Goal: Information Seeking & Learning: Learn about a topic

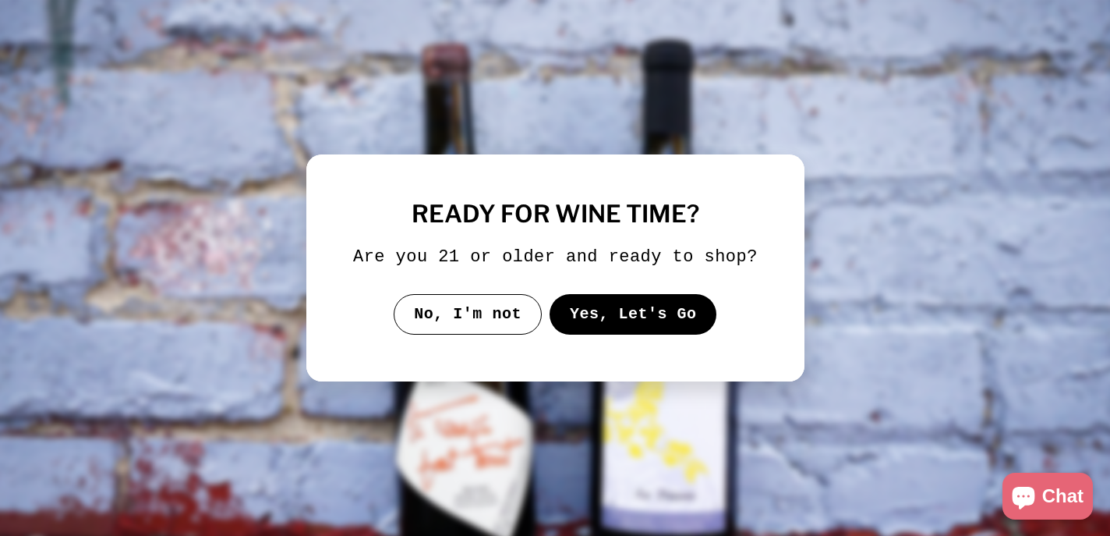
click at [598, 329] on button "Yes, Let's Go" at bounding box center [633, 314] width 168 height 41
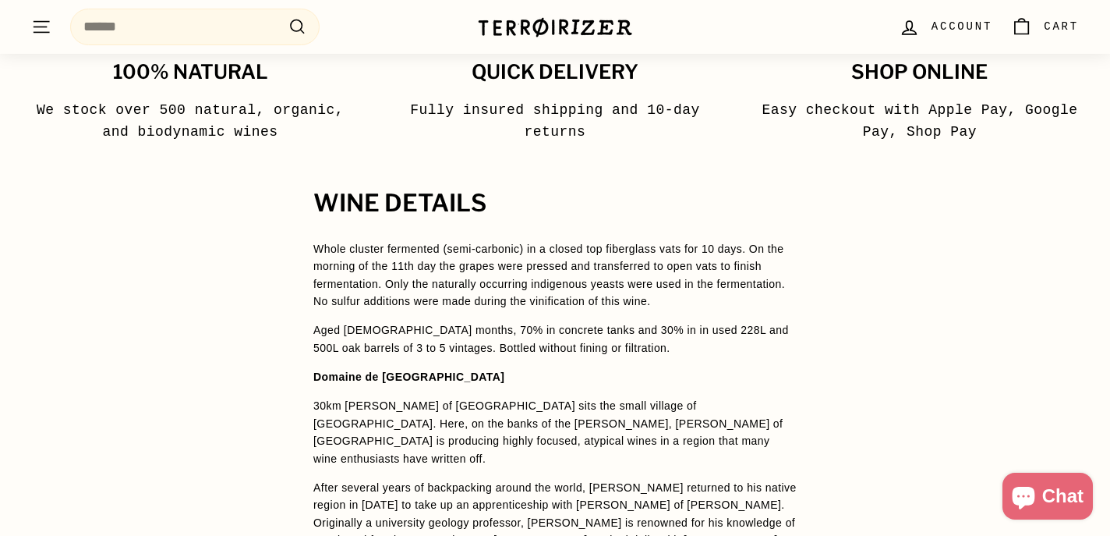
scroll to position [1009, 0]
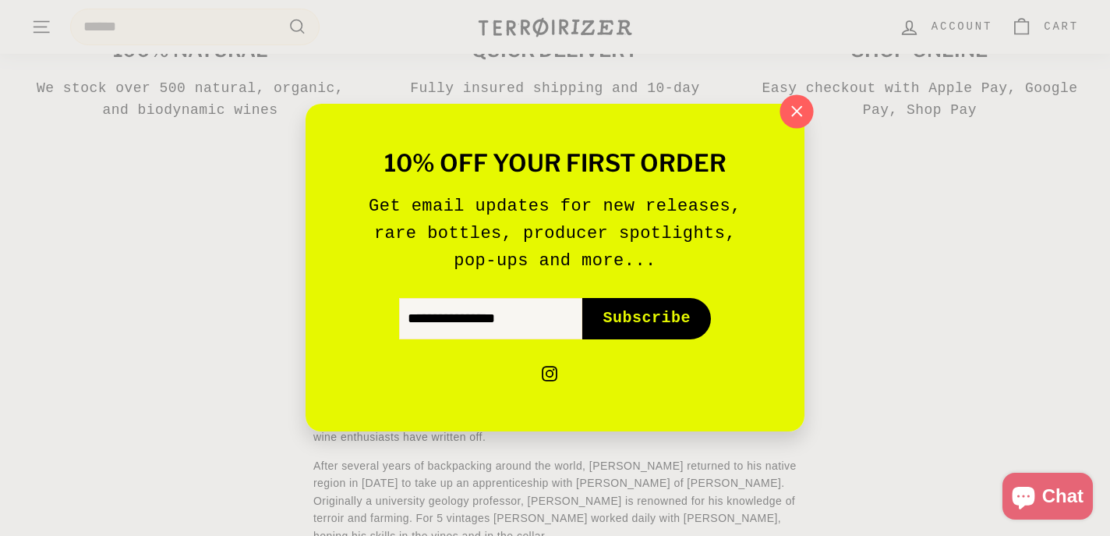
click at [811, 108] on button ""Close (esc)"" at bounding box center [796, 112] width 34 height 34
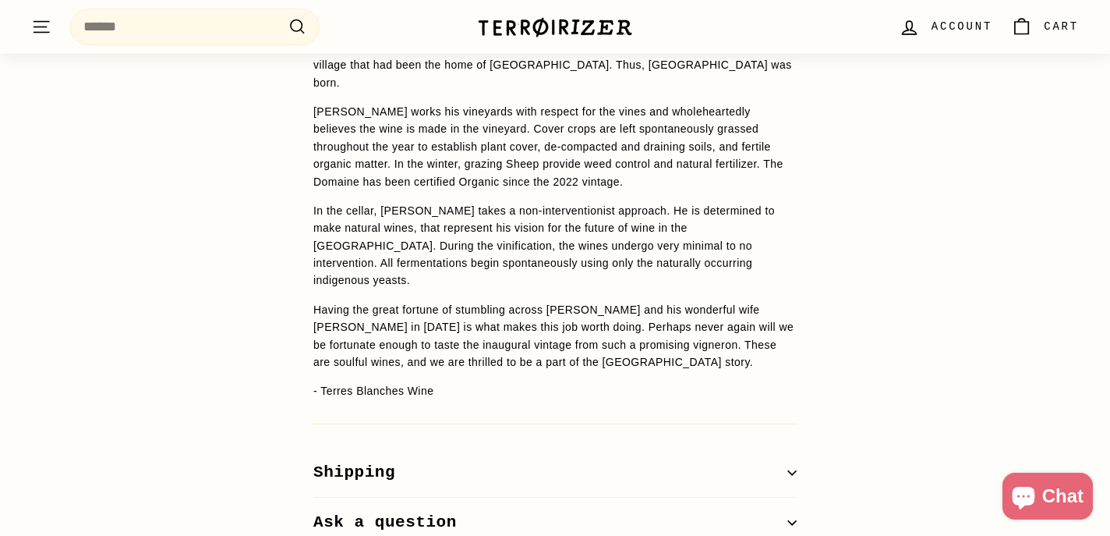
scroll to position [1571, 0]
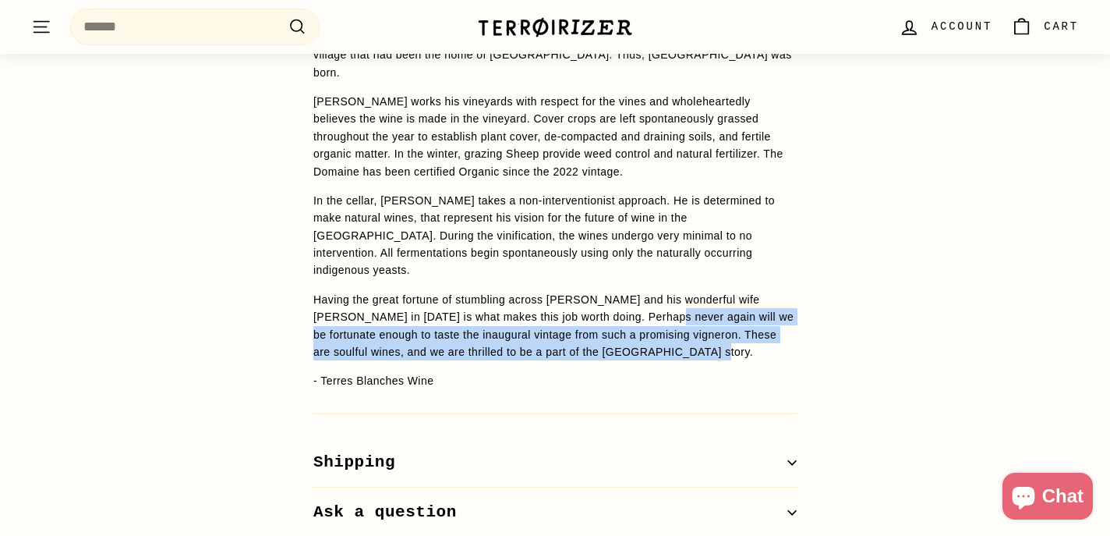
drag, startPoint x: 776, startPoint y: 300, endPoint x: 678, endPoint y: 270, distance: 102.1
click at [678, 291] on p "Having the great fortune of stumbling across [PERSON_NAME] and his wonderful wi…" at bounding box center [554, 326] width 483 height 70
click at [771, 306] on p "Having the great fortune of stumbling across [PERSON_NAME] and his wonderful wi…" at bounding box center [554, 326] width 483 height 70
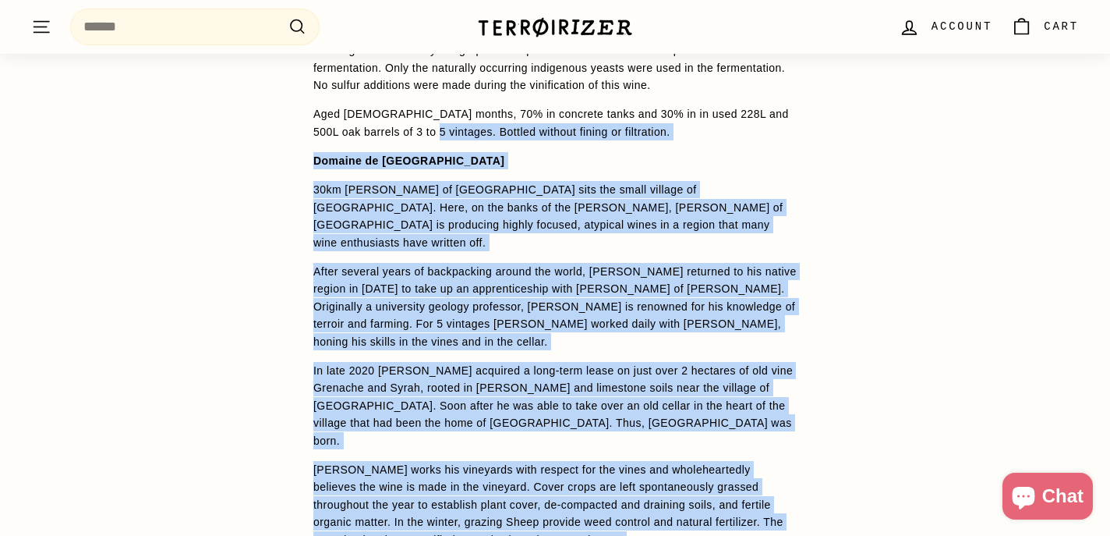
scroll to position [1200, 0]
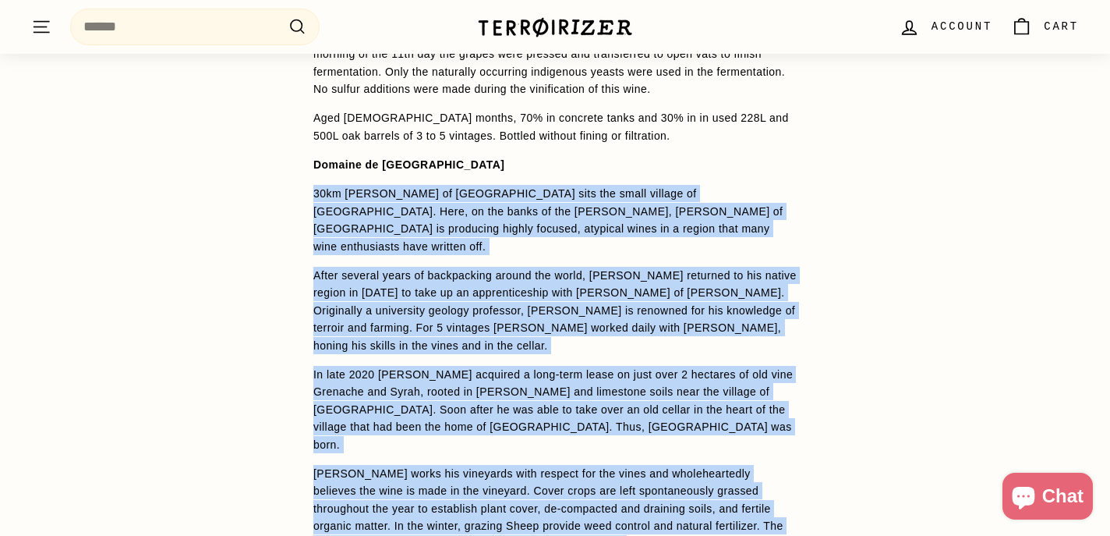
drag, startPoint x: 777, startPoint y: 304, endPoint x: 308, endPoint y: 188, distance: 483.4
click at [308, 188] on div "WINE DETAILS Whole cluster fermented (semi-carbonic) in a closed top fiberglass…" at bounding box center [555, 443] width 546 height 931
copy div "30km [PERSON_NAME] of [GEOGRAPHIC_DATA] sits the small village of [GEOGRAPHIC_D…"
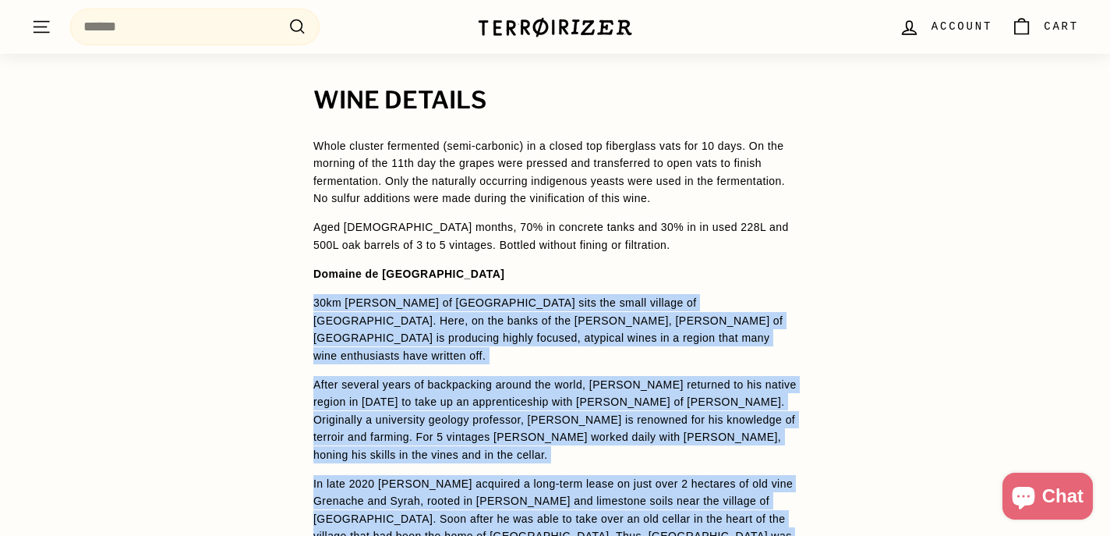
scroll to position [1089, 0]
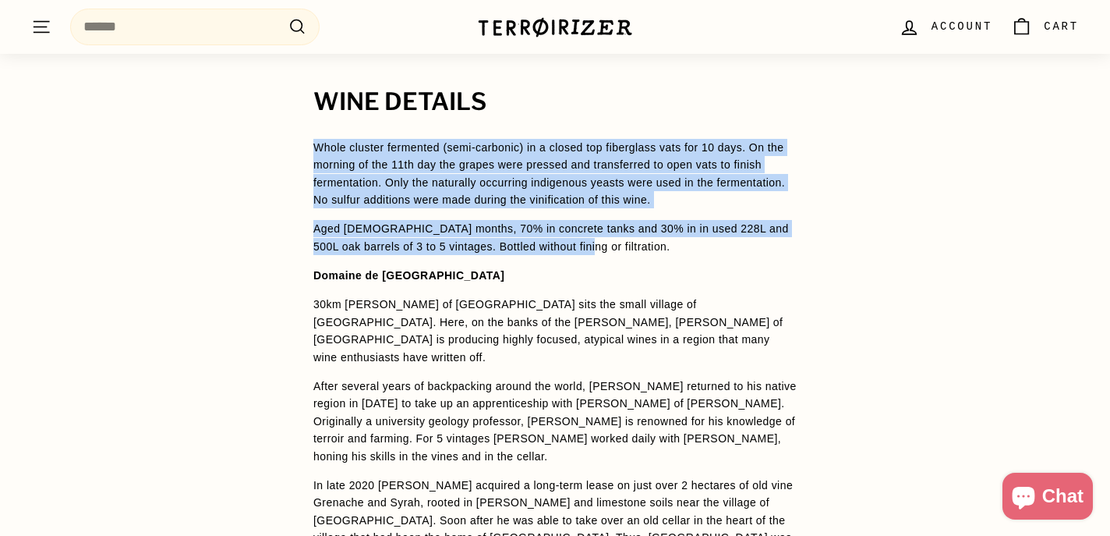
drag, startPoint x: 583, startPoint y: 246, endPoint x: 313, endPoint y: 146, distance: 287.6
click at [313, 147] on div "Whole cluster fermented (semi-carbonic) in a closed top fiberglass vats for 10 …" at bounding box center [554, 505] width 483 height 733
copy div "Whole cluster fermented (semi-carbonic) in a closed top fiberglass vats for 10 …"
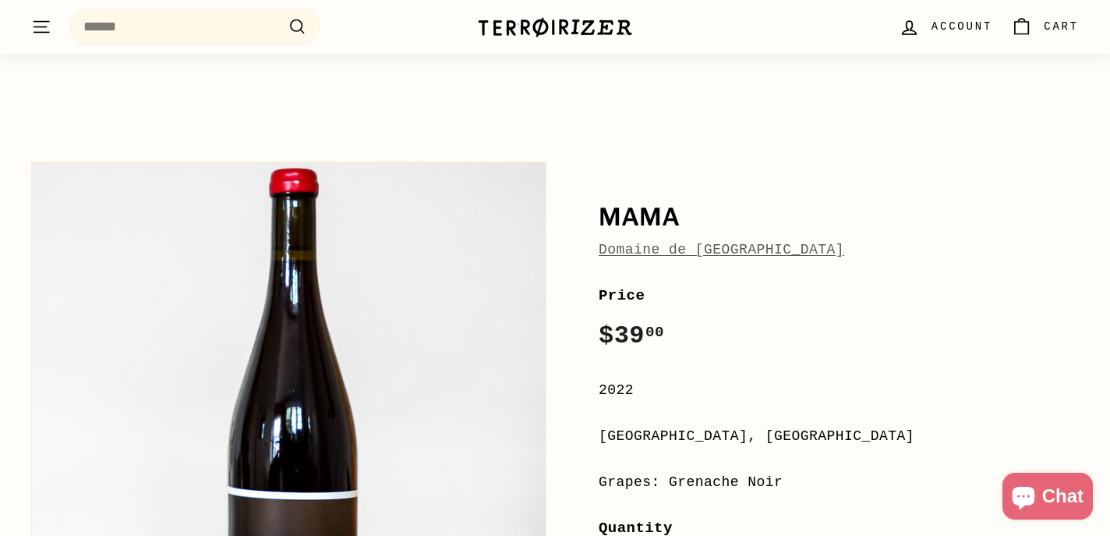
scroll to position [0, 0]
